Goal: Task Accomplishment & Management: Manage account settings

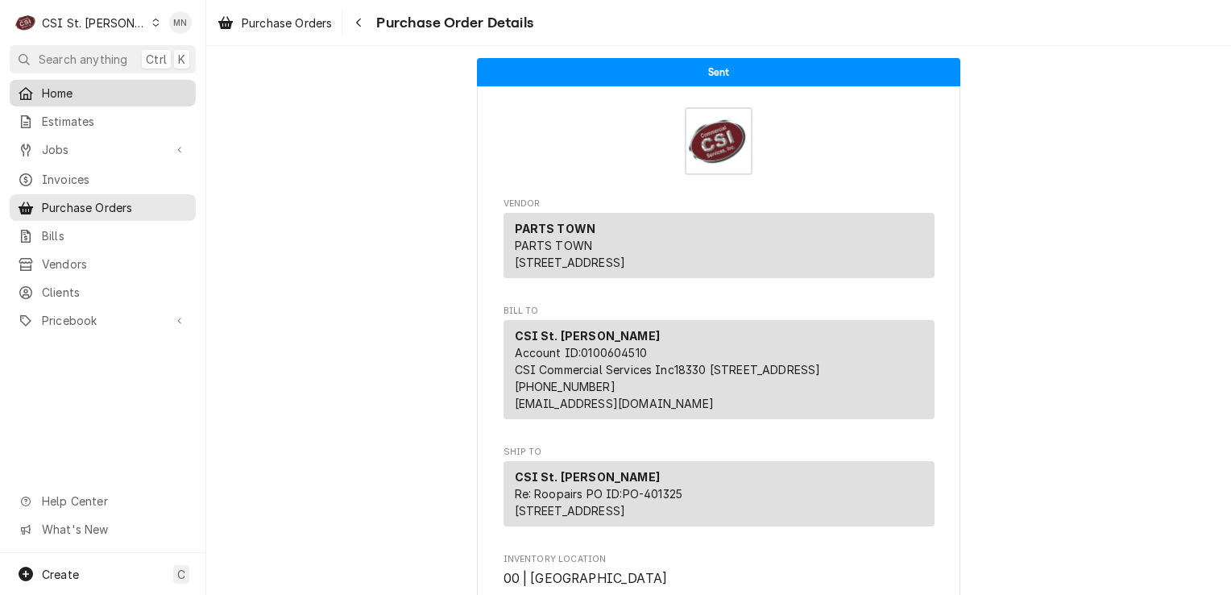
click at [60, 91] on span "Home" at bounding box center [115, 93] width 146 height 17
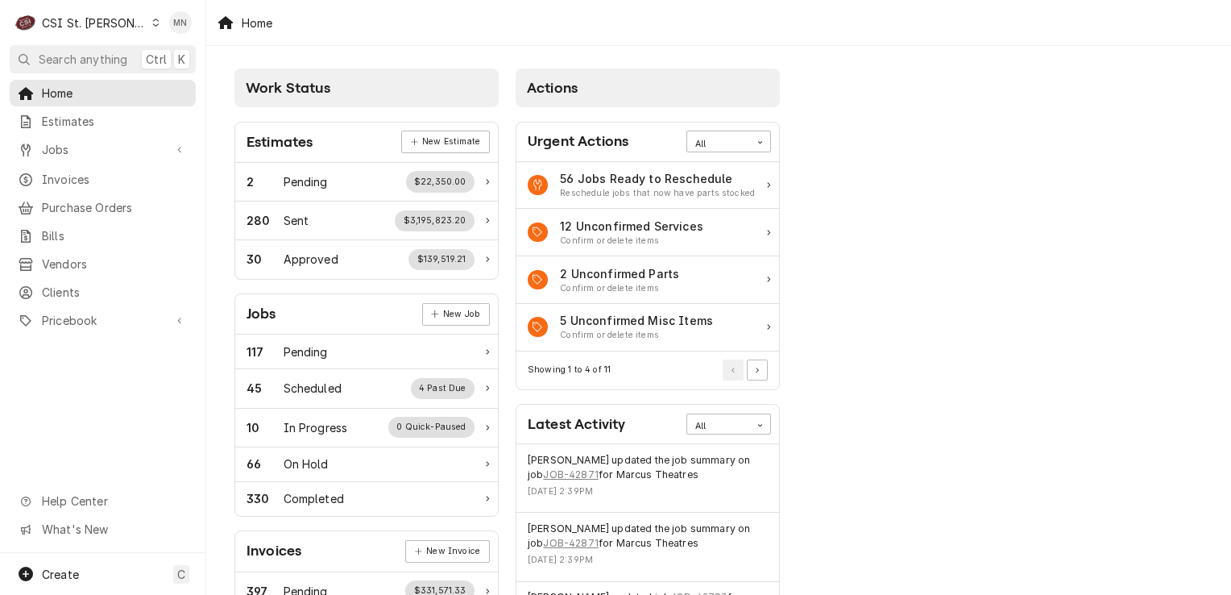
click at [92, 17] on div "CSI St. [PERSON_NAME]" at bounding box center [94, 23] width 105 height 17
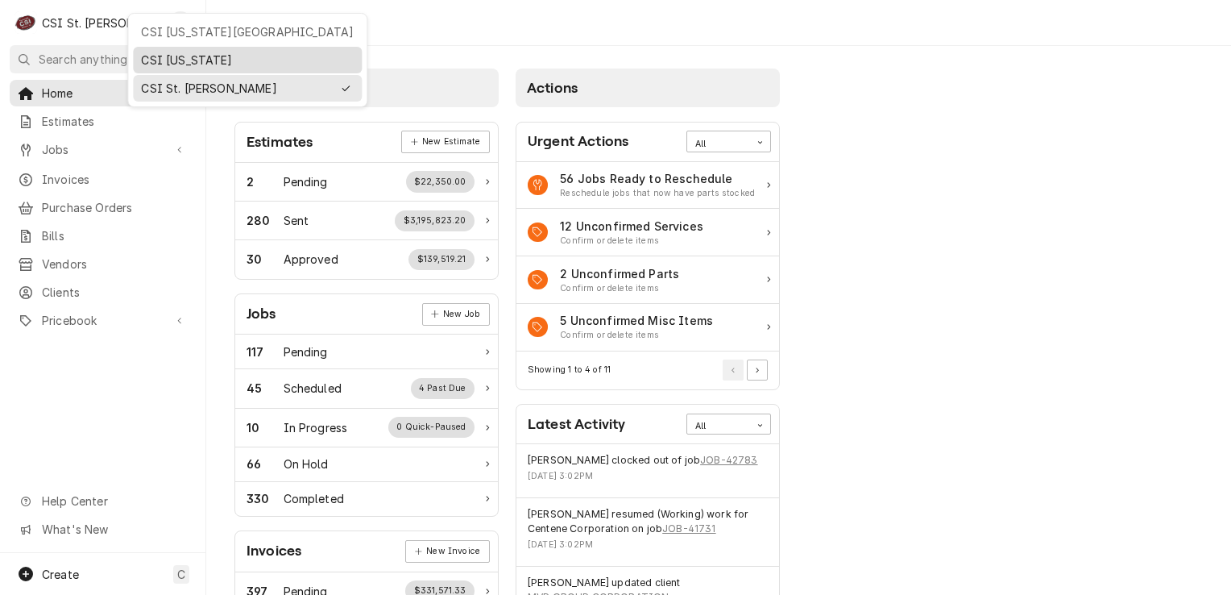
click at [147, 50] on div "CSI Kentucky" at bounding box center [247, 60] width 222 height 20
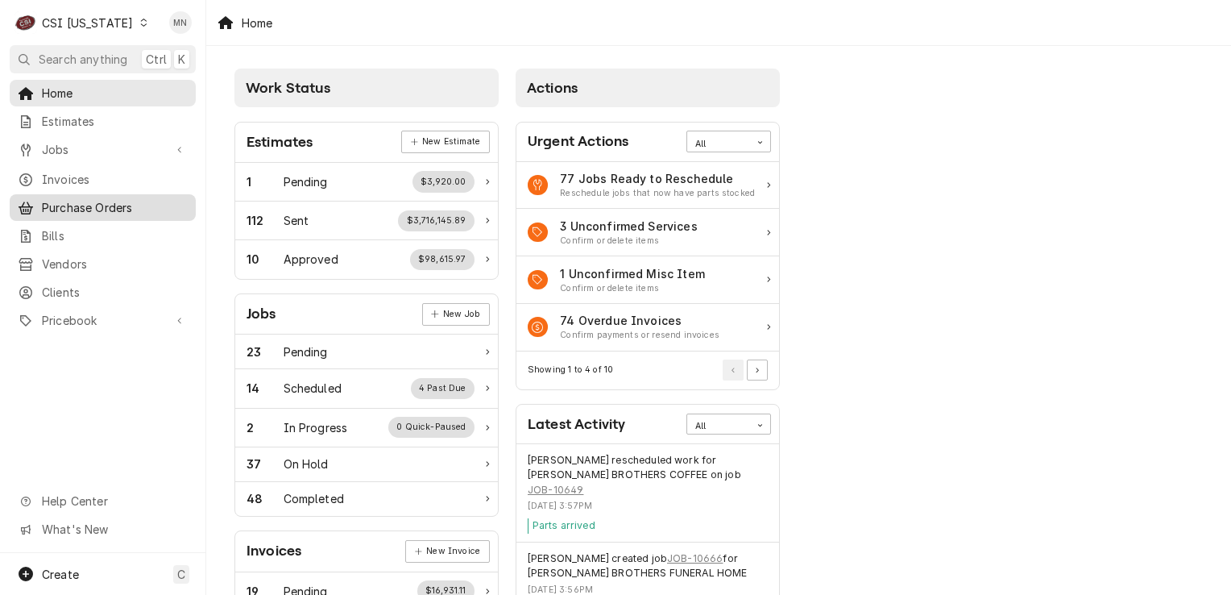
click at [102, 201] on span "Purchase Orders" at bounding box center [115, 207] width 146 height 17
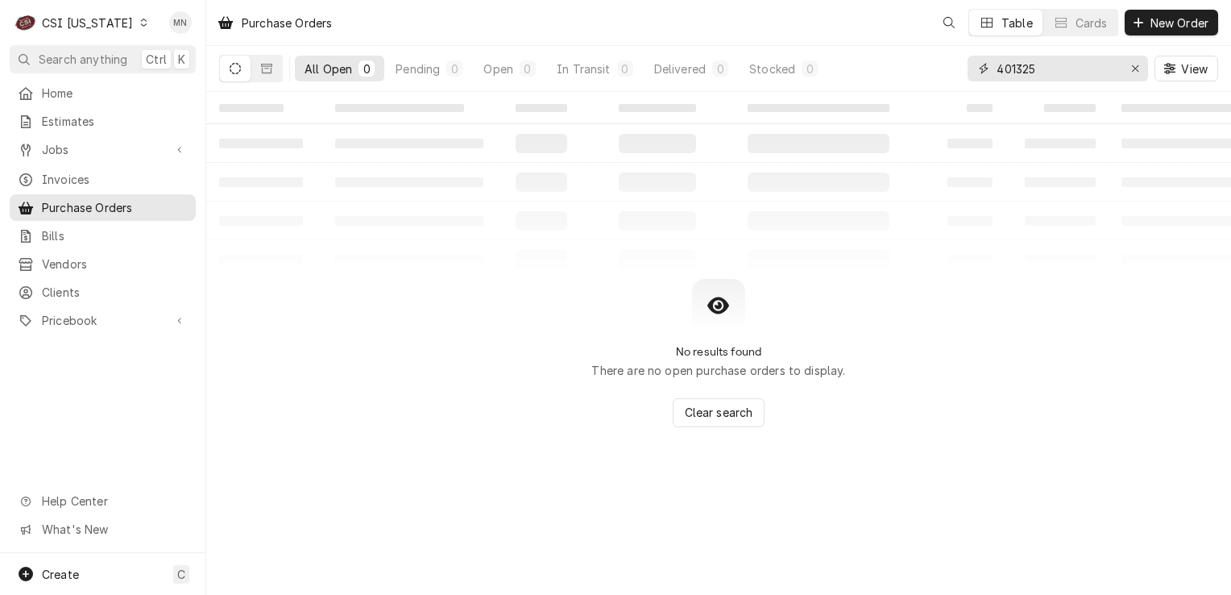
drag, startPoint x: 1047, startPoint y: 66, endPoint x: 960, endPoint y: 73, distance: 87.3
click at [960, 73] on div "All Open 0 Pending 0 Open 0 In Transit 0 Delivered 0 Stocked 0 401325 View" at bounding box center [718, 68] width 999 height 45
type input "100417"
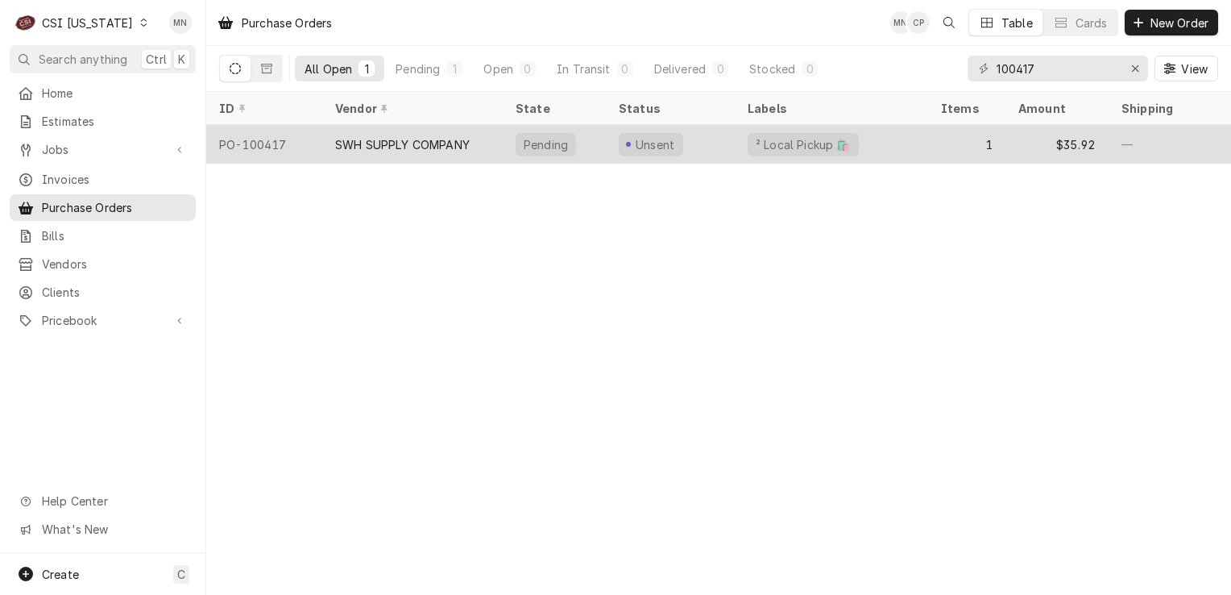
click at [474, 142] on div "SWH SUPPLY COMPANY" at bounding box center [412, 144] width 180 height 39
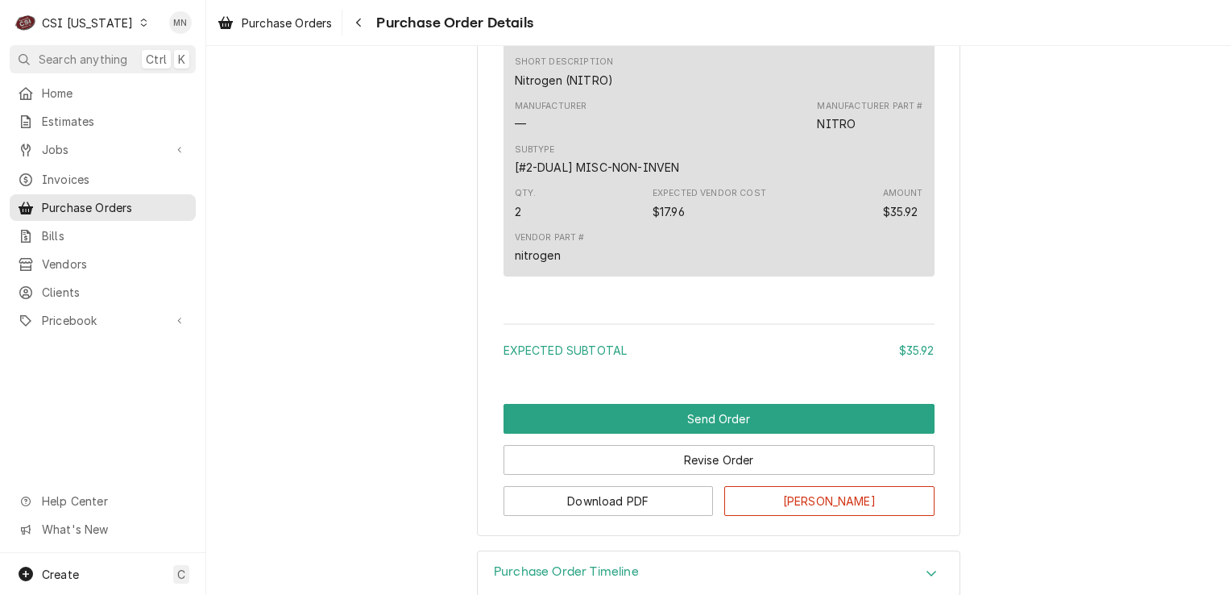
scroll to position [974, 0]
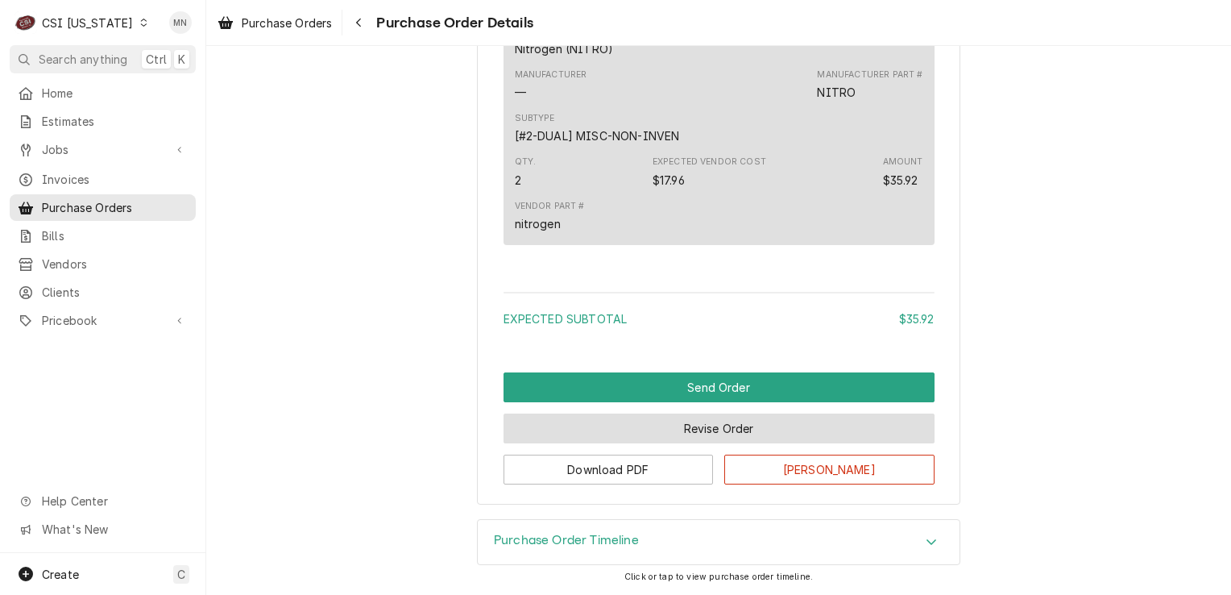
click at [732, 430] on button "Revise Order" at bounding box center [719, 428] width 431 height 30
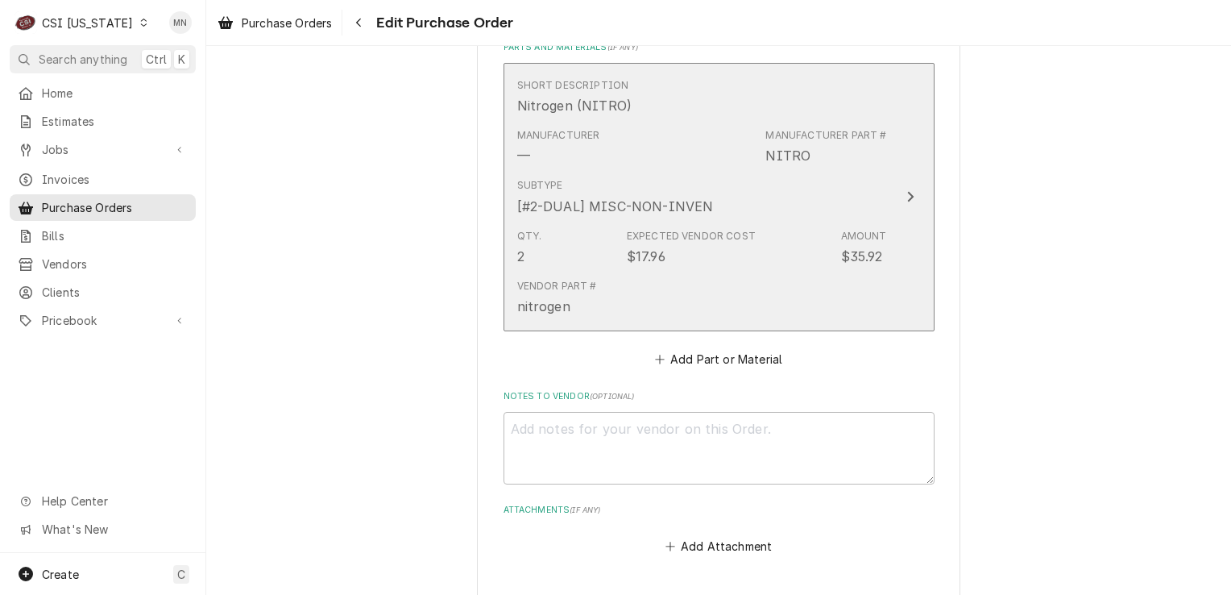
scroll to position [725, 0]
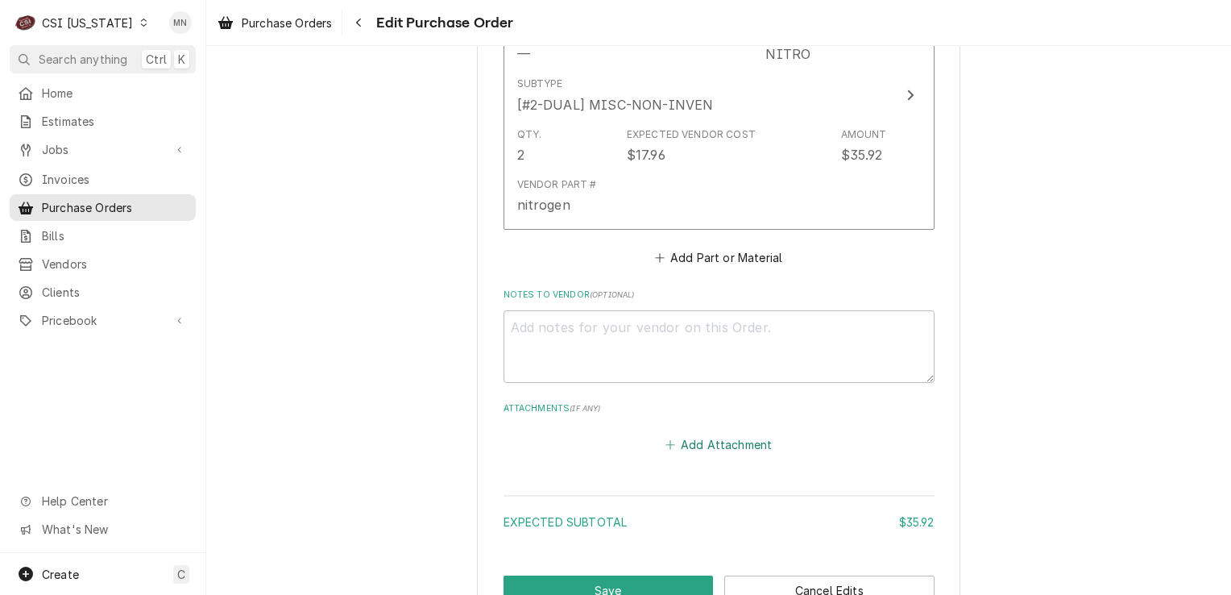
click at [700, 443] on button "Add Attachment" at bounding box center [718, 444] width 113 height 23
type textarea "x"
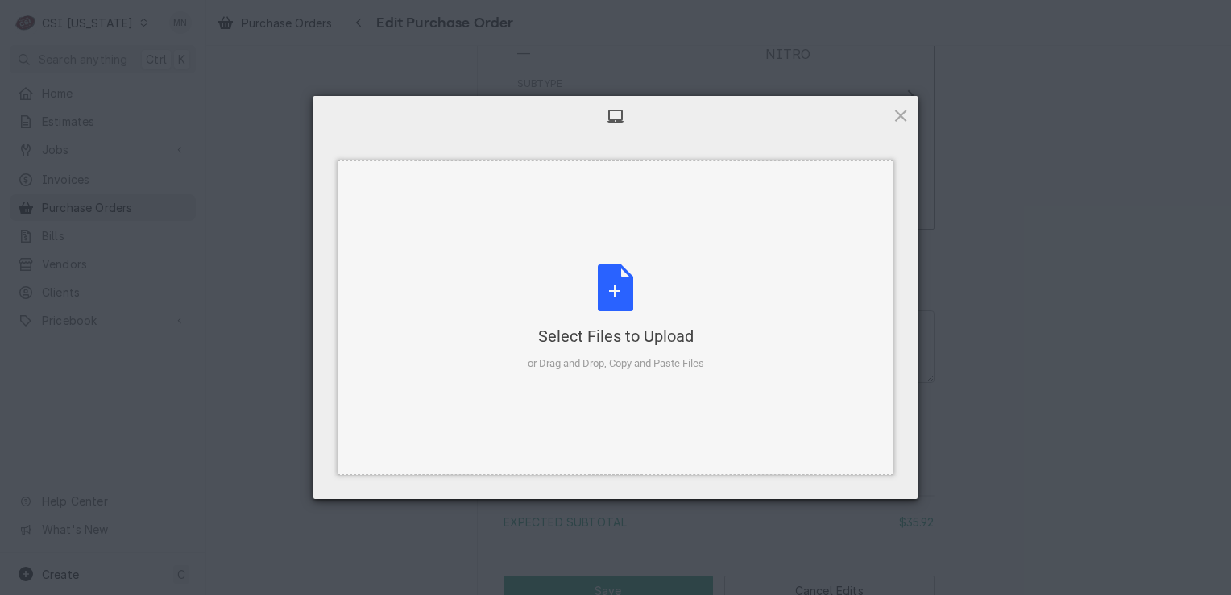
click at [639, 342] on div "Select Files to Upload" at bounding box center [616, 336] width 176 height 23
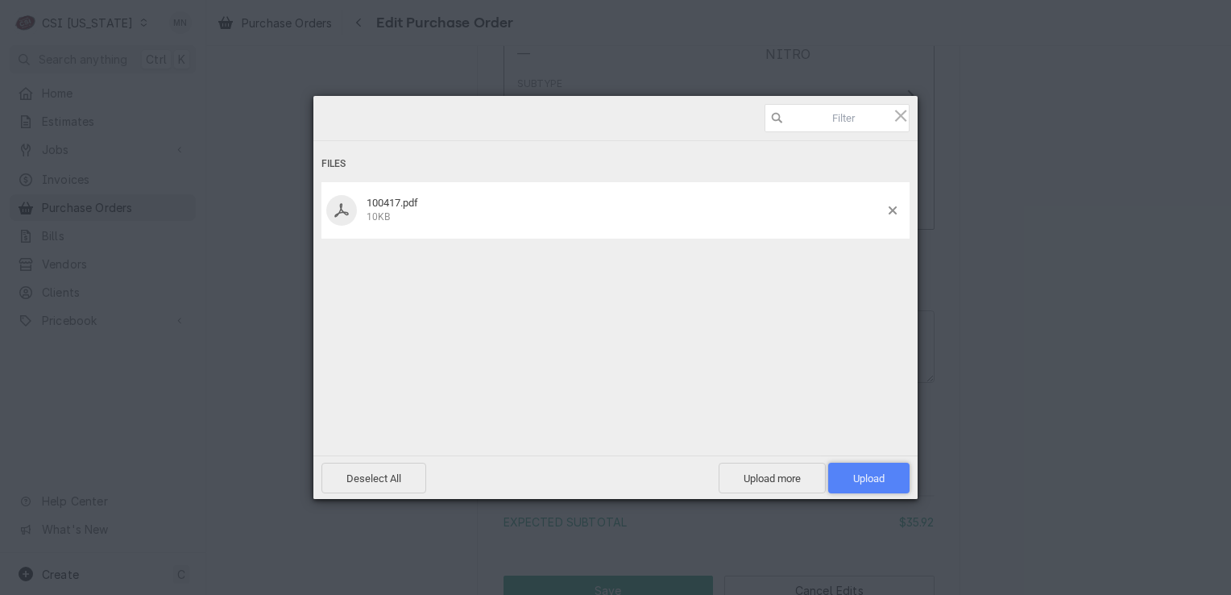
click at [895, 482] on span "Upload 1" at bounding box center [868, 478] width 81 height 31
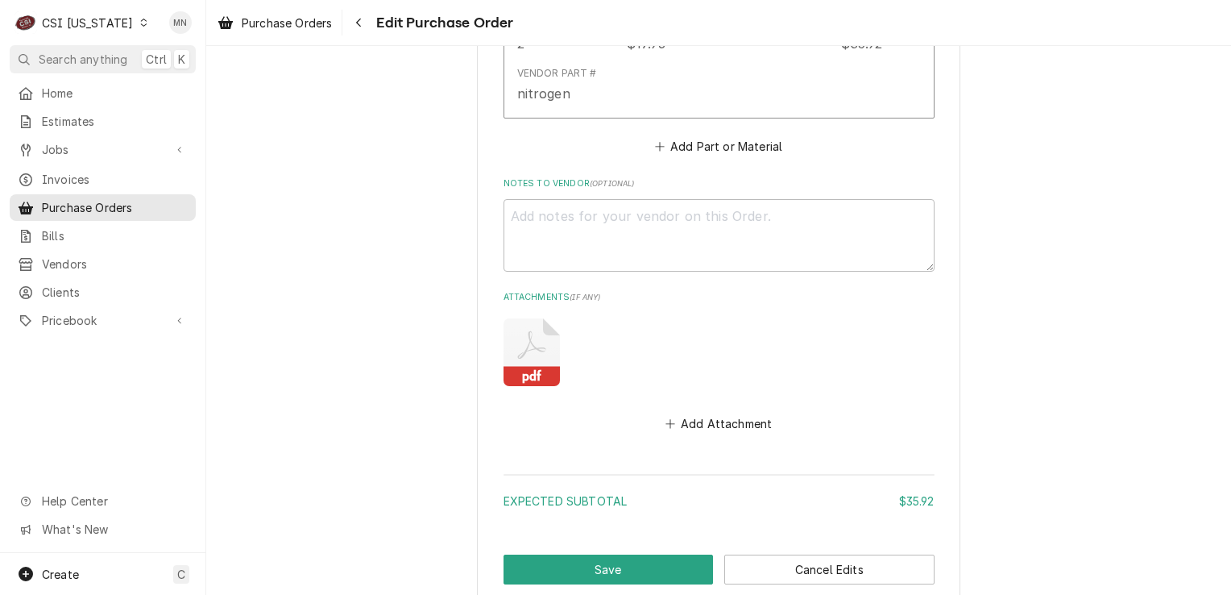
scroll to position [931, 0]
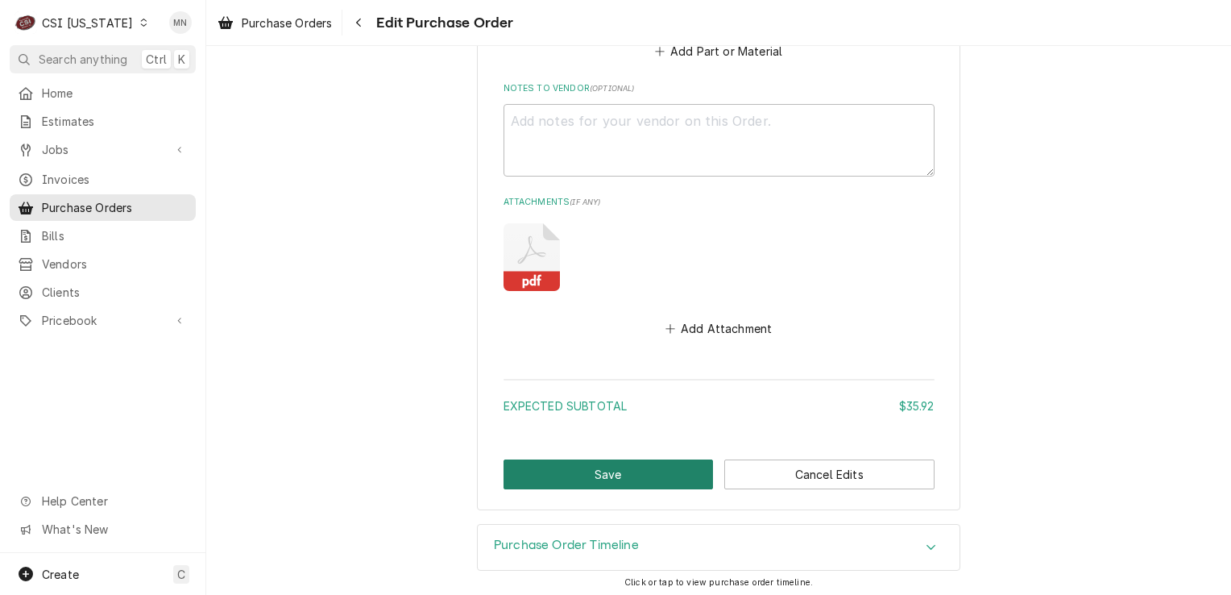
click at [555, 475] on button "Save" at bounding box center [609, 474] width 210 height 30
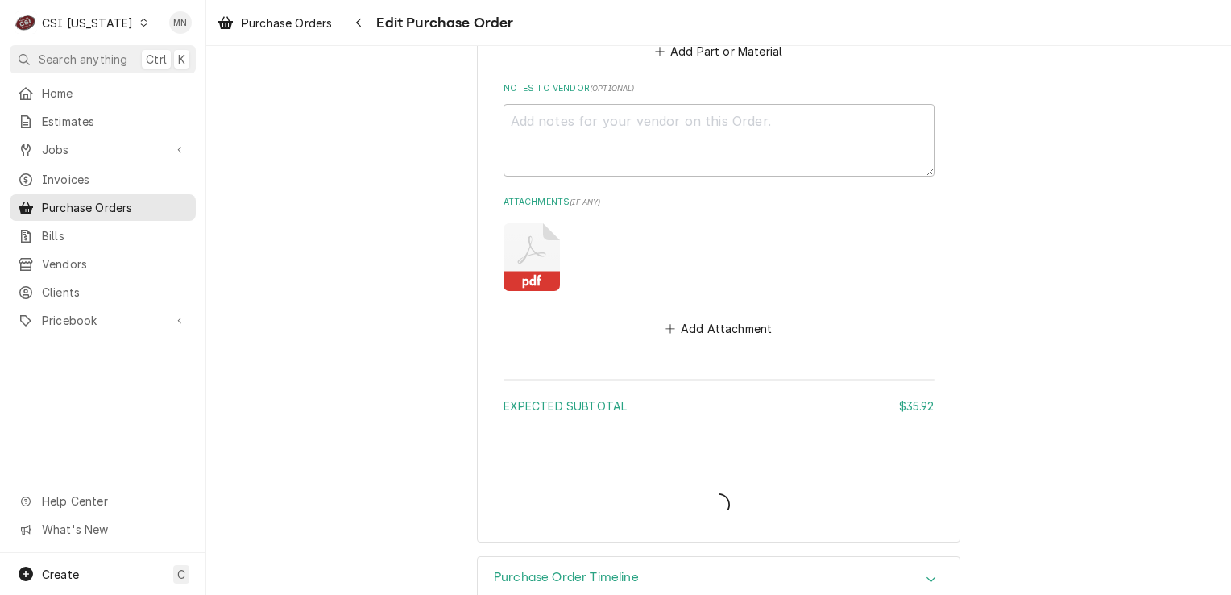
type textarea "x"
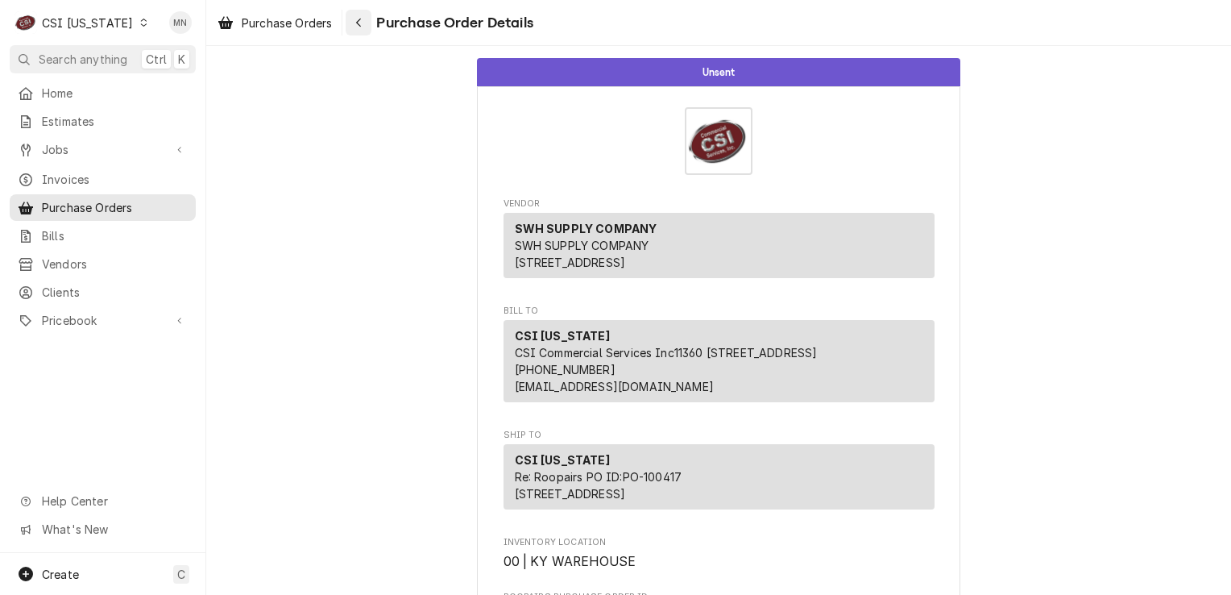
click at [357, 31] on button "Navigate back" at bounding box center [359, 23] width 26 height 26
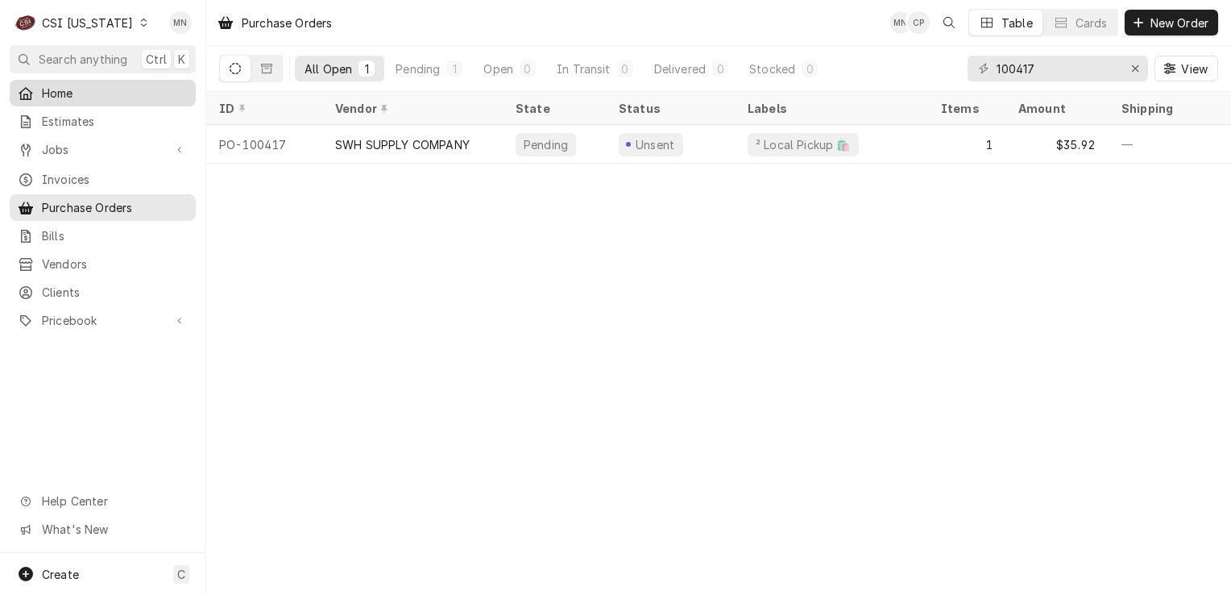
click at [65, 93] on span "Home" at bounding box center [115, 93] width 146 height 17
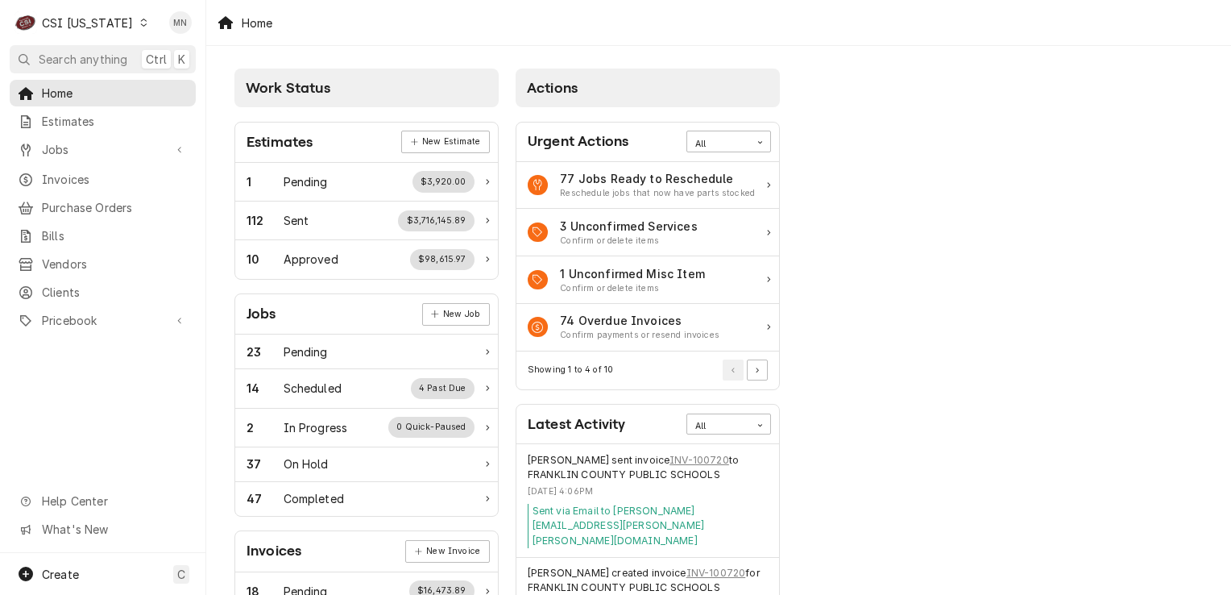
click at [118, 24] on div "C CSI [US_STATE]" at bounding box center [82, 22] width 144 height 32
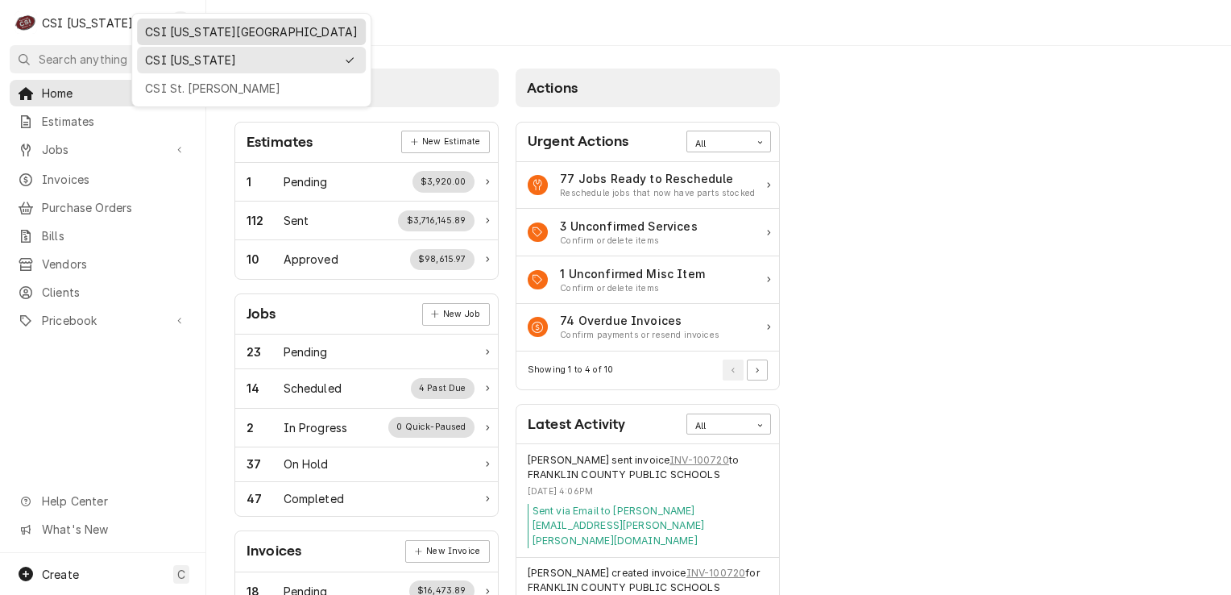
click at [151, 32] on div "CSI [US_STATE][GEOGRAPHIC_DATA]" at bounding box center [251, 31] width 213 height 17
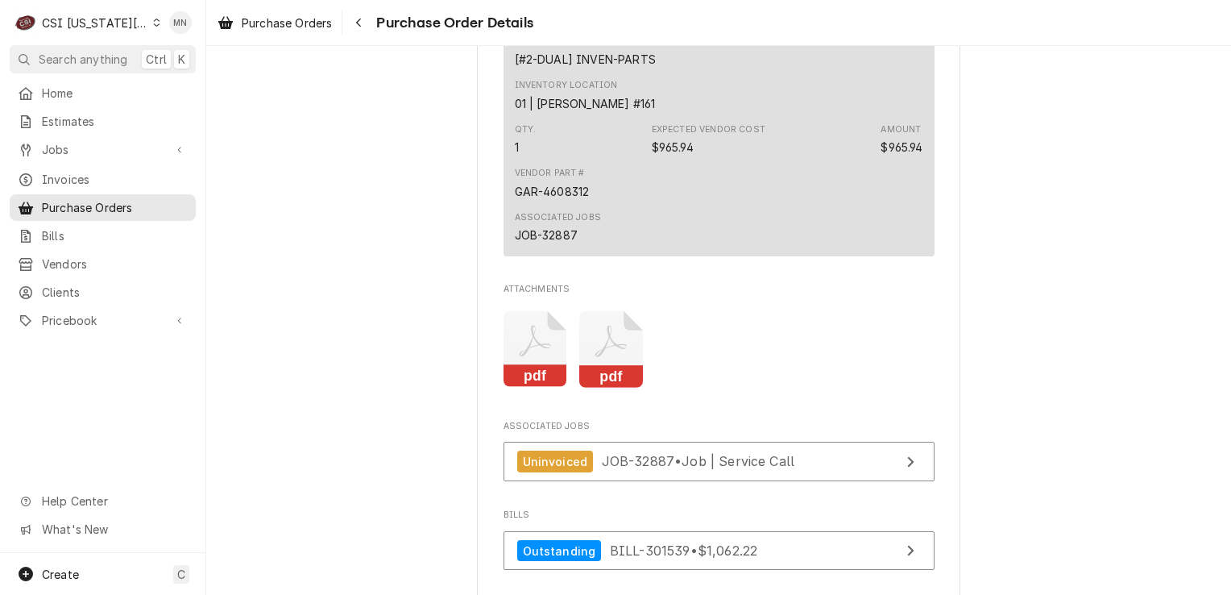
scroll to position [1289, 0]
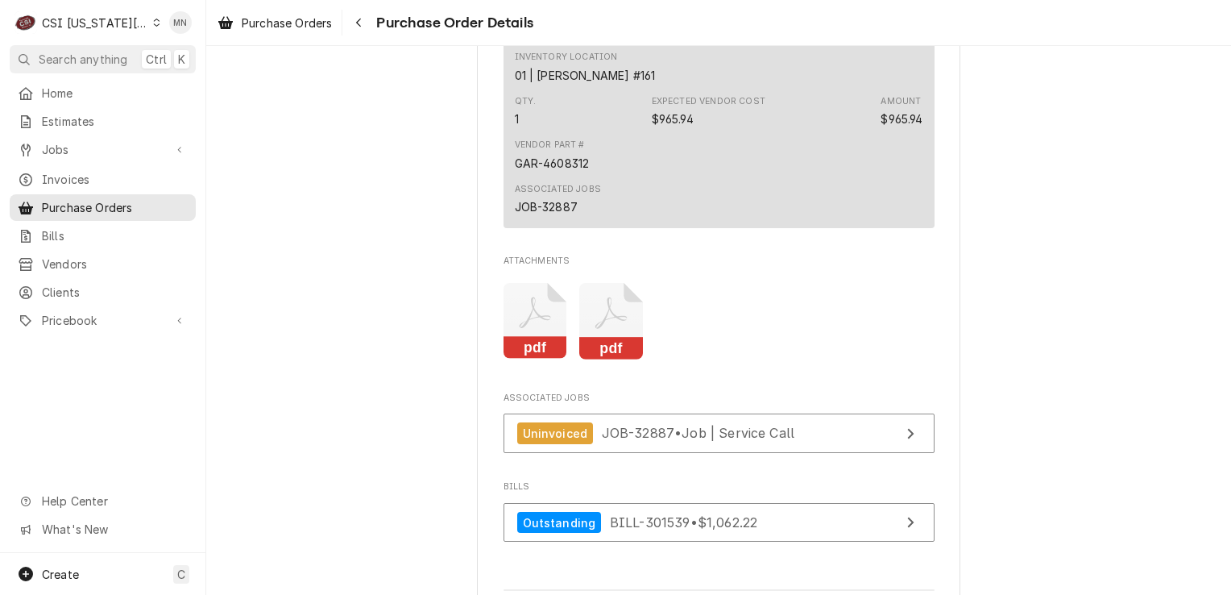
click at [590, 359] on icon "Attachments" at bounding box center [611, 321] width 64 height 77
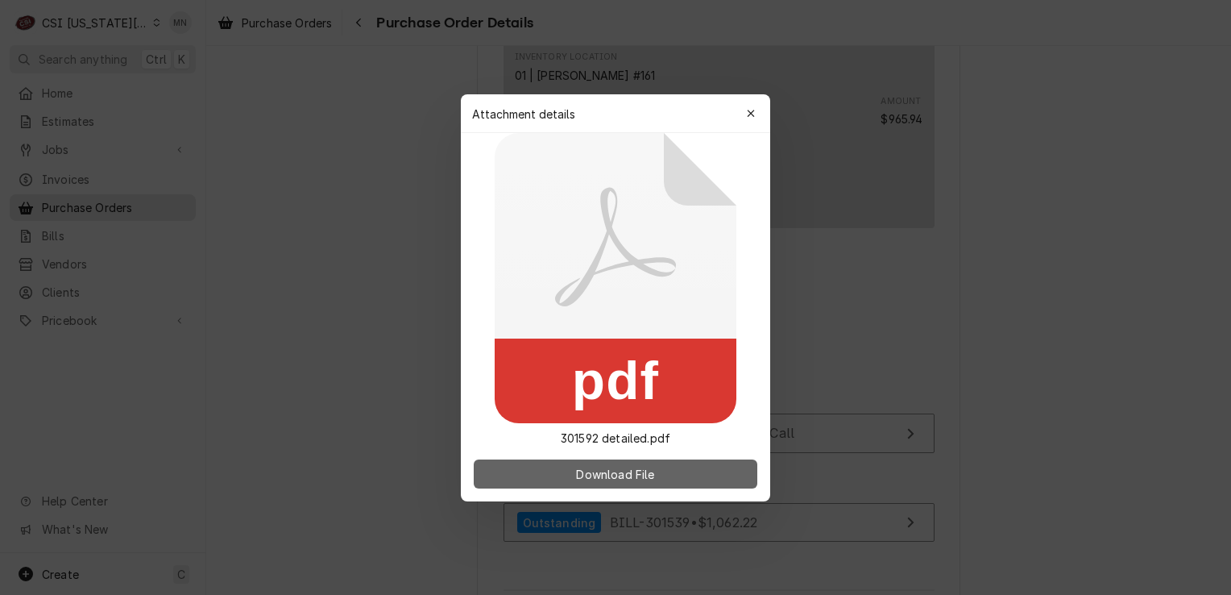
click at [592, 477] on span "Download File" at bounding box center [615, 473] width 85 height 17
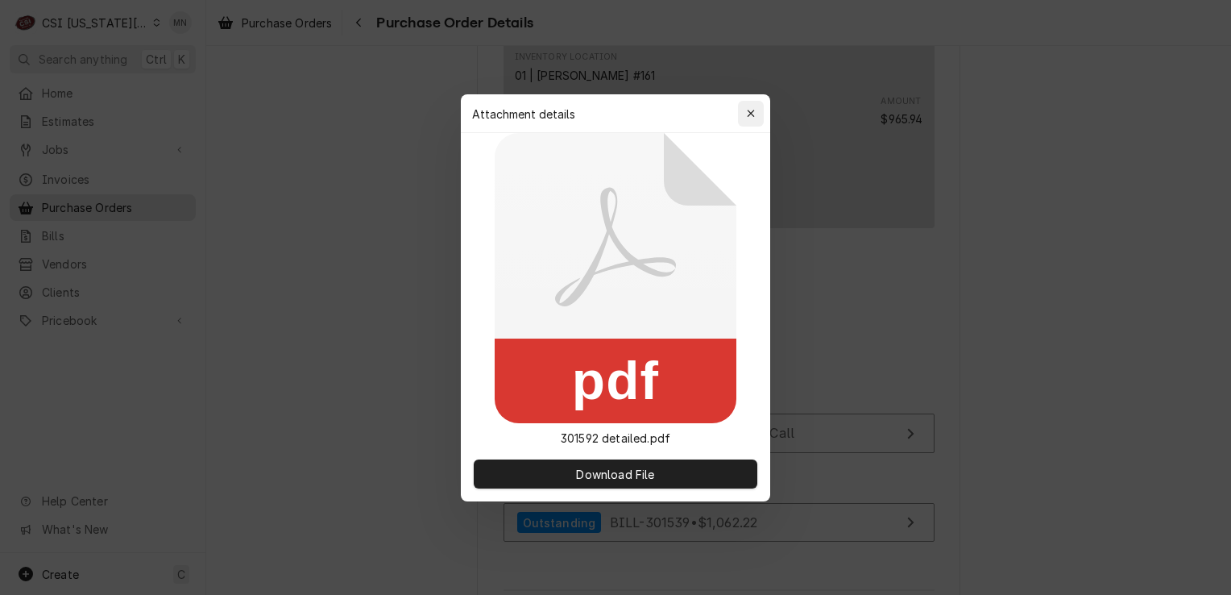
click at [749, 110] on icon "button" at bounding box center [751, 113] width 9 height 11
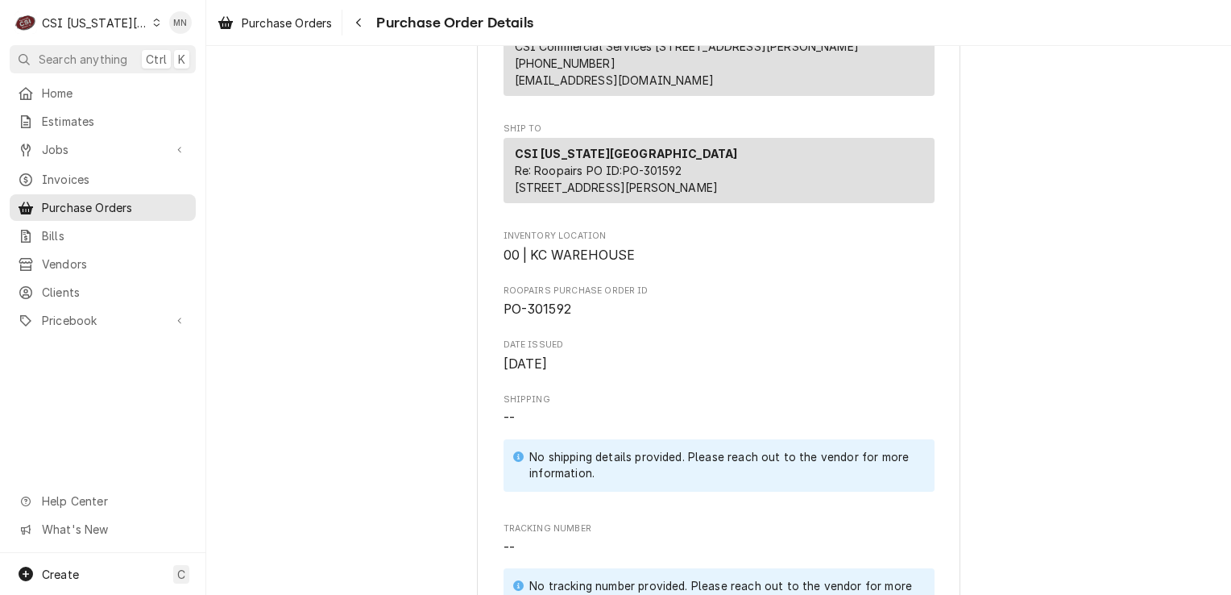
scroll to position [0, 0]
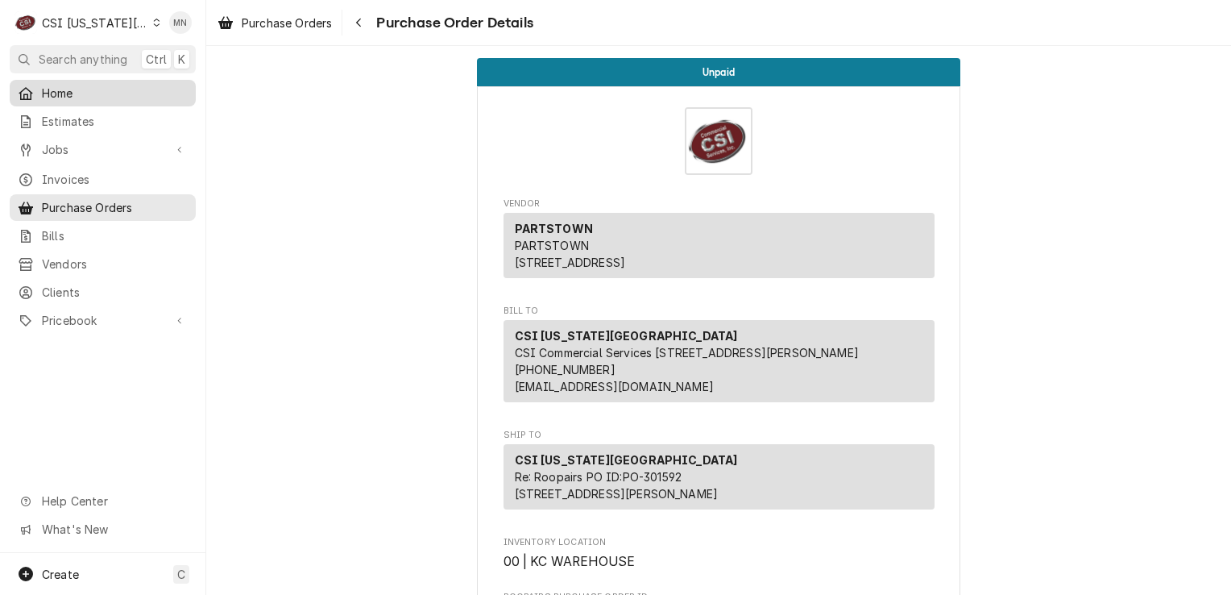
click at [67, 87] on span "Home" at bounding box center [115, 93] width 146 height 17
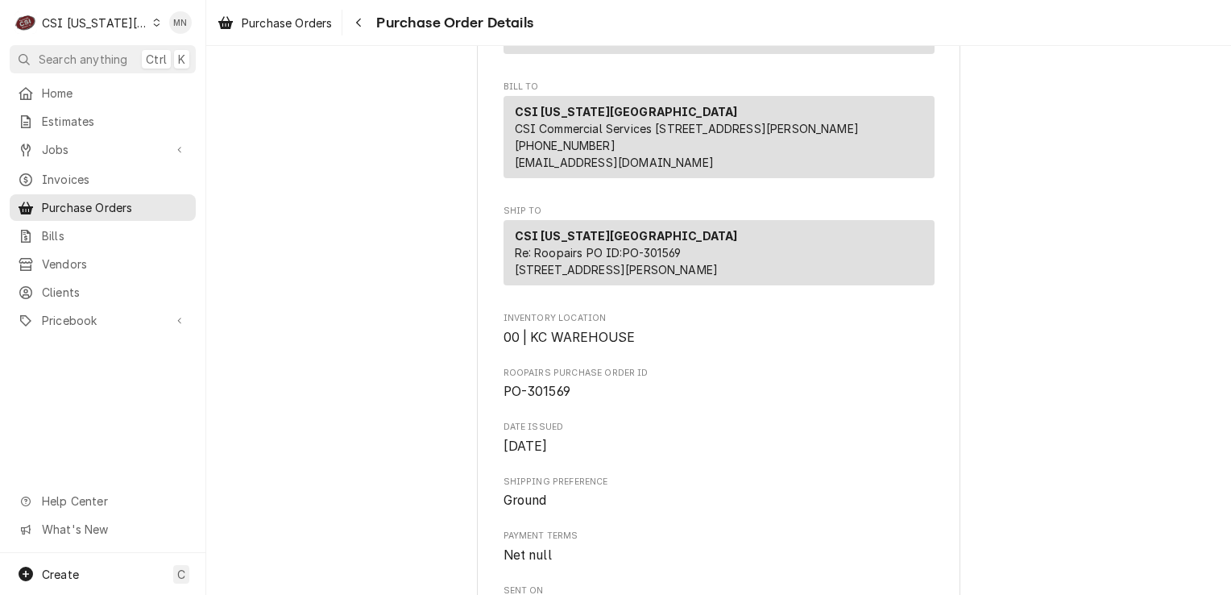
scroll to position [403, 0]
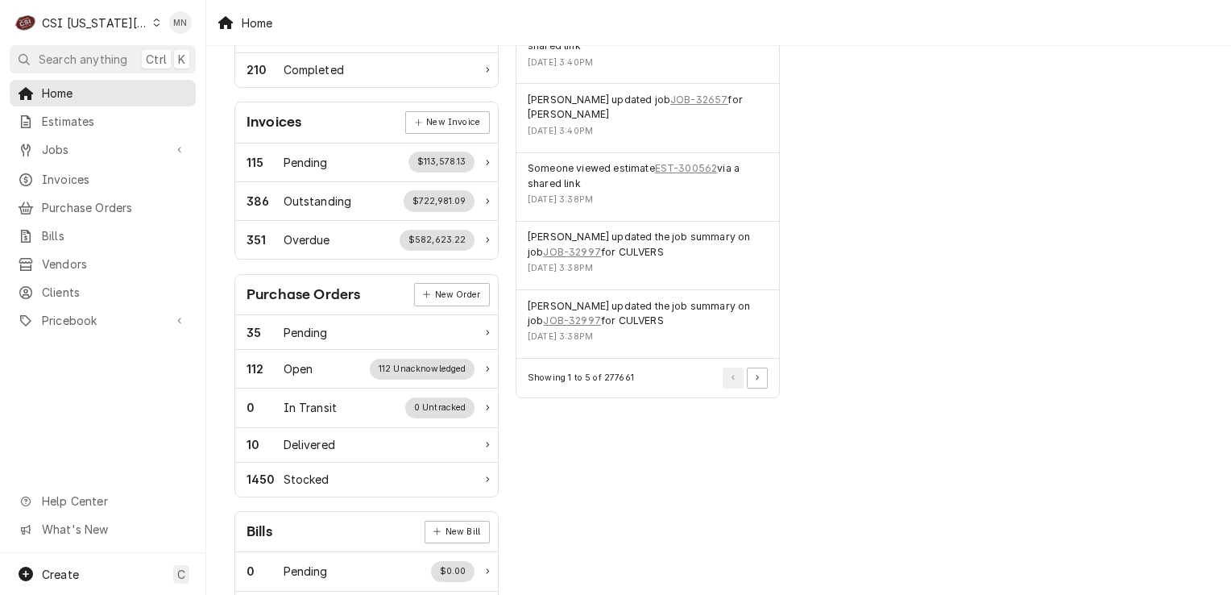
scroll to position [483, 0]
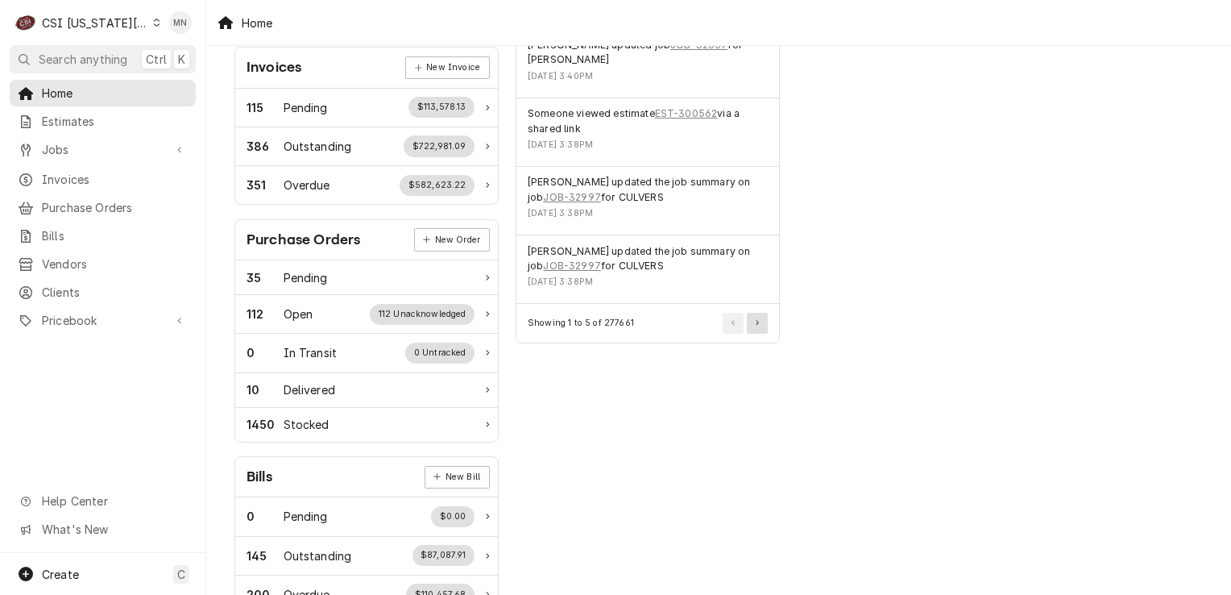
click at [761, 324] on button "Pagination Controls" at bounding box center [757, 323] width 21 height 21
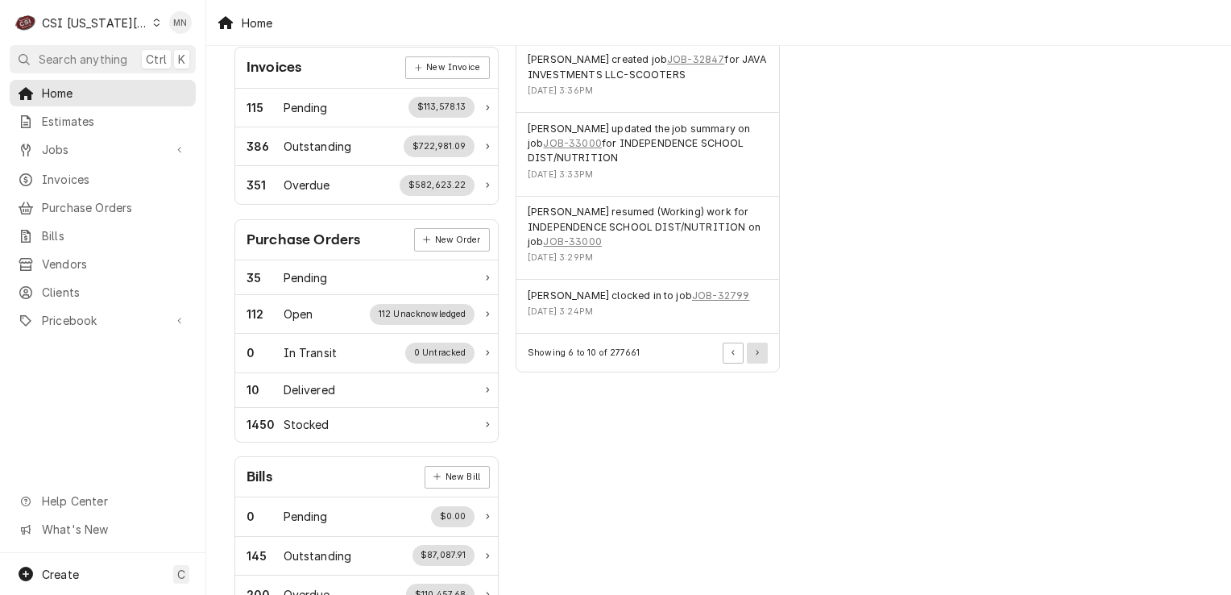
click at [761, 342] on button "Pagination Controls" at bounding box center [757, 352] width 21 height 21
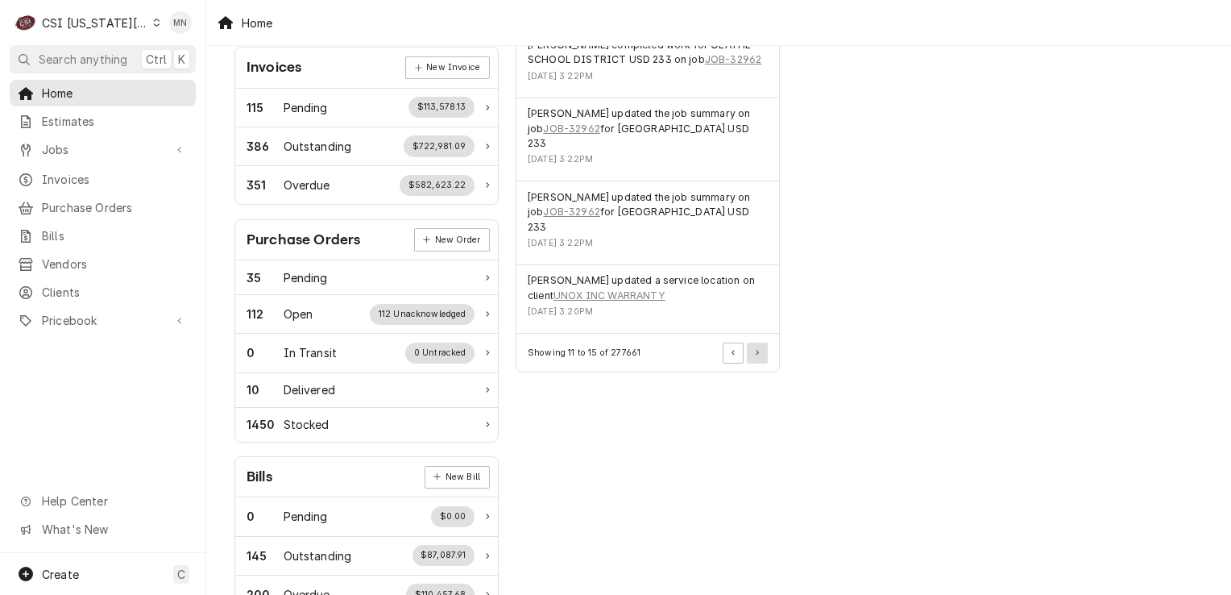
click at [761, 324] on div "[PERSON_NAME] updated a service location on client UNOX INC WARRANTY [DATE] 3:2…" at bounding box center [647, 299] width 263 height 68
click at [761, 353] on button "Pagination Controls" at bounding box center [757, 352] width 21 height 21
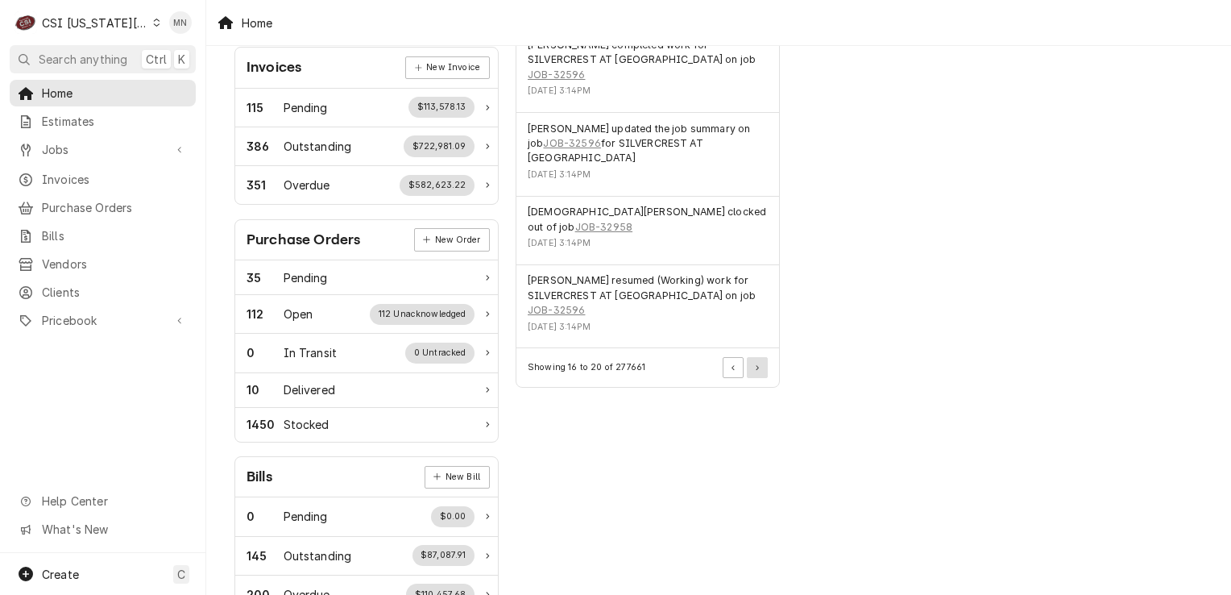
click at [761, 353] on div "Showing 16 to 20 of 277661" at bounding box center [647, 367] width 263 height 38
click at [757, 357] on button "Pagination Controls" at bounding box center [757, 367] width 21 height 21
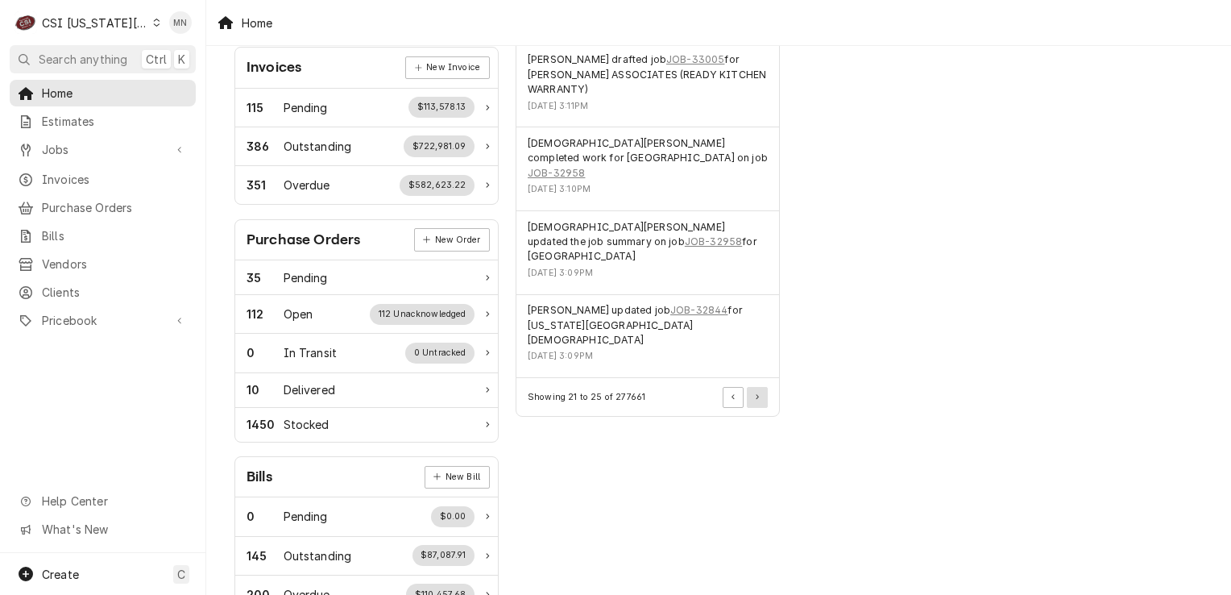
click at [757, 387] on button "Pagination Controls" at bounding box center [757, 397] width 21 height 21
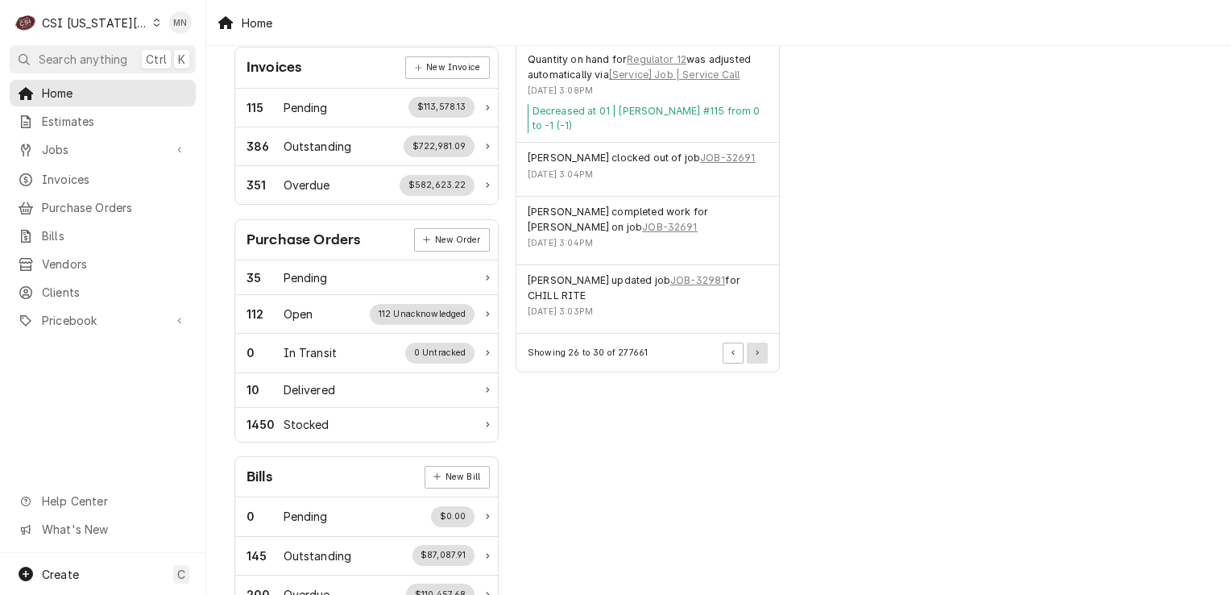
click at [757, 342] on button "Pagination Controls" at bounding box center [757, 352] width 21 height 21
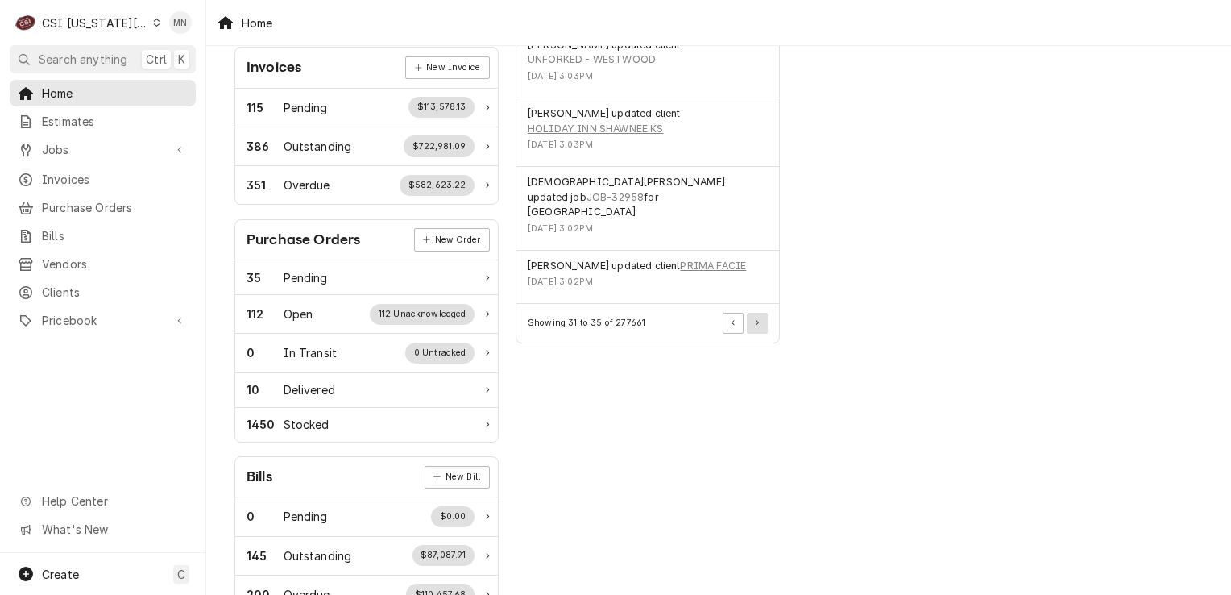
click at [761, 314] on button "Pagination Controls" at bounding box center [757, 323] width 21 height 21
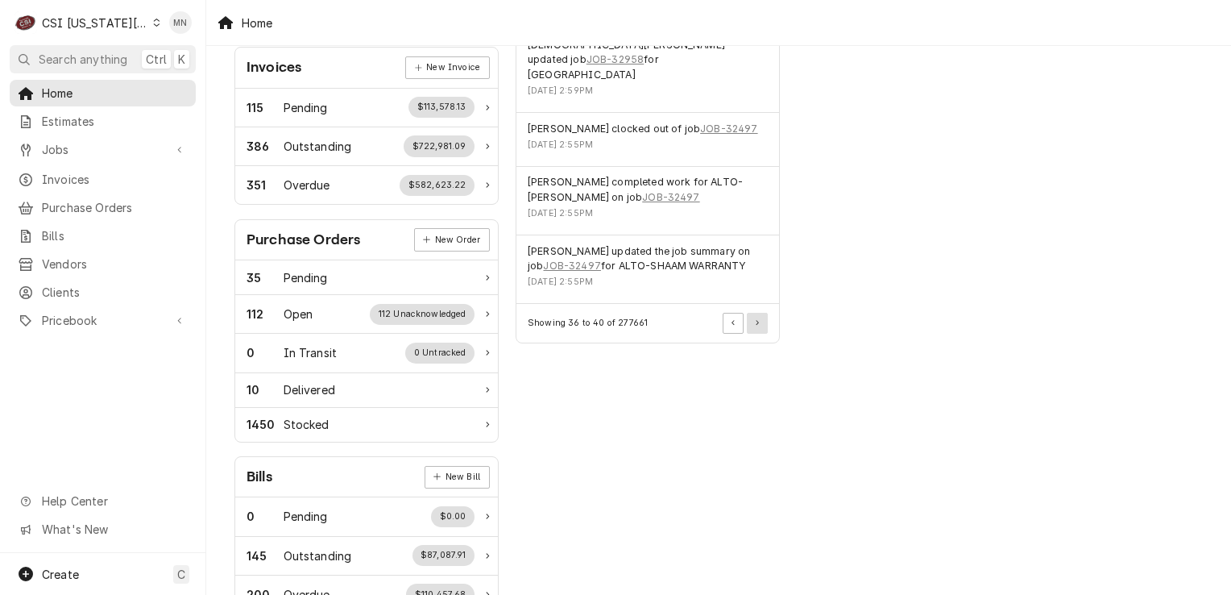
click at [761, 314] on button "Pagination Controls" at bounding box center [757, 323] width 21 height 21
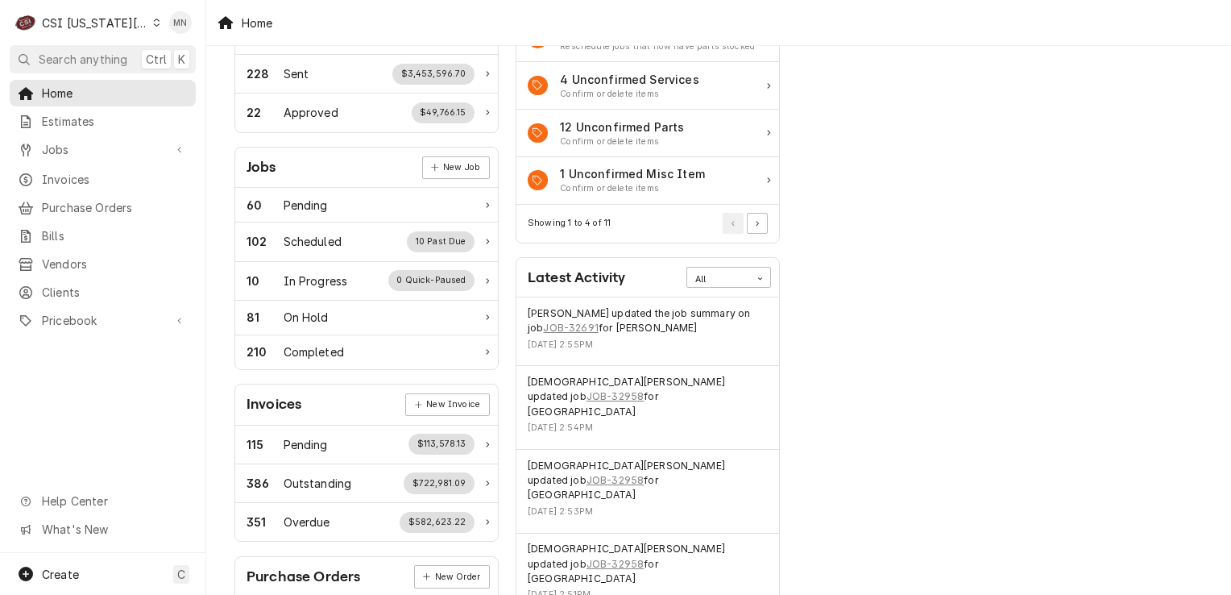
scroll to position [0, 0]
